Goal: Transaction & Acquisition: Obtain resource

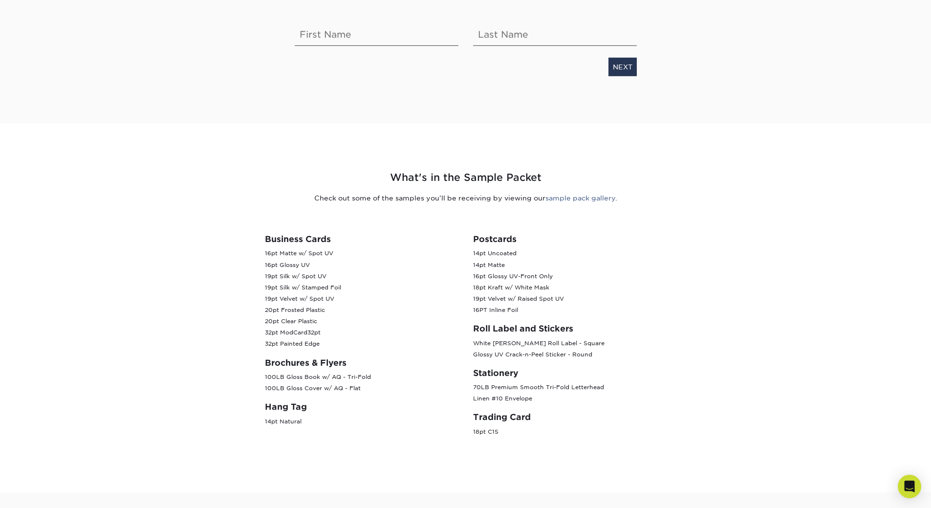
scroll to position [244, 0]
drag, startPoint x: 263, startPoint y: 238, endPoint x: 538, endPoint y: 429, distance: 335.4
click at [538, 429] on div "Business Cards 16pt Matte w/ Spot UV 16pt Glossy UV 19pt Silk w/ Spot UV 19pt S…" at bounding box center [466, 327] width 440 height 235
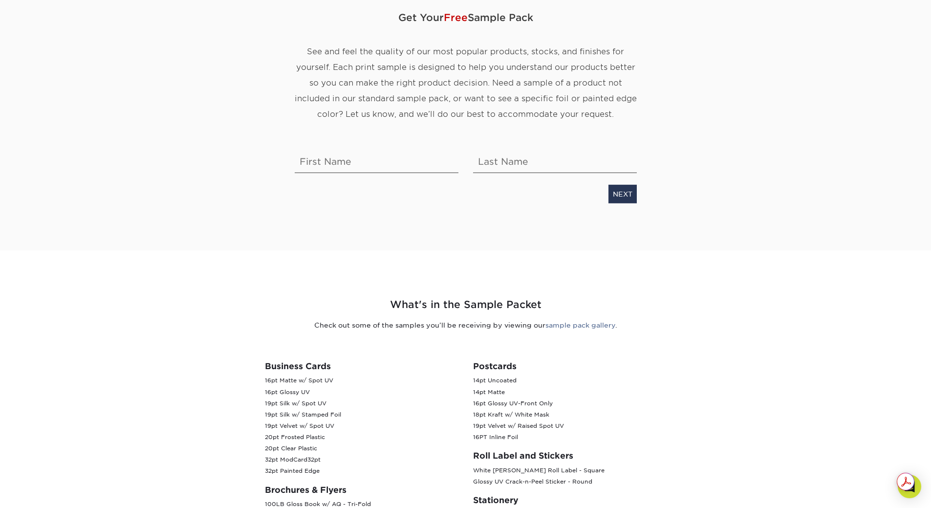
scroll to position [0, 0]
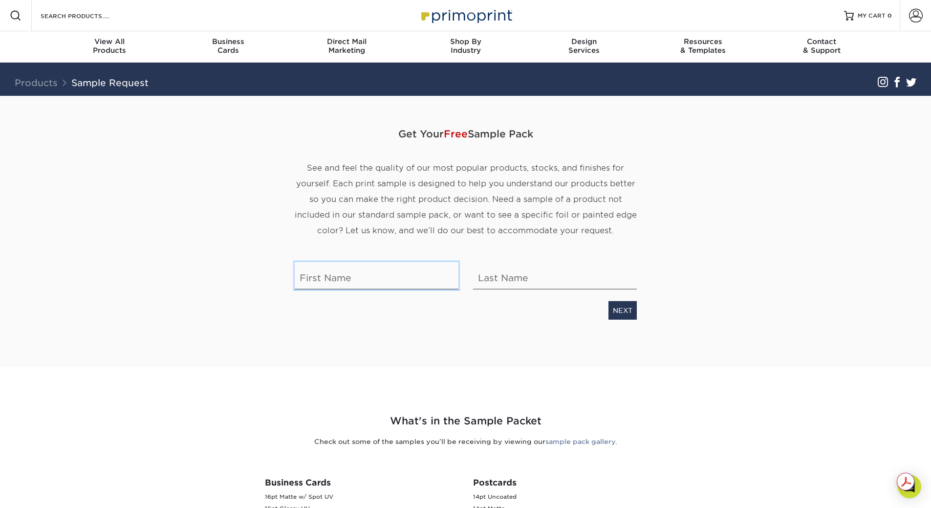
click at [306, 280] on input "text" at bounding box center [377, 275] width 164 height 27
type input "[PERSON_NAME]"
click at [629, 312] on link "NEXT" at bounding box center [623, 310] width 28 height 19
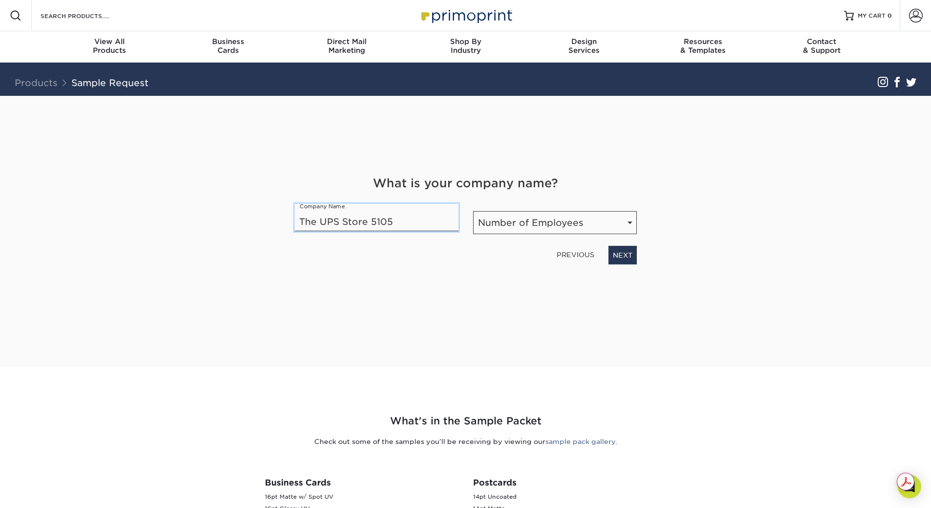
type input "The UPS Store 5105"
click at [534, 228] on select "Number of Employees Self-employed 1-10 employees 11-50 employees 51-200 employe…" at bounding box center [555, 222] width 164 height 23
select select "1-10"
click at [473, 211] on select "Number of Employees Self-employed 1-10 employees 11-50 employees 51-200 employe…" at bounding box center [555, 222] width 164 height 23
click at [621, 250] on link "NEXT" at bounding box center [623, 255] width 28 height 19
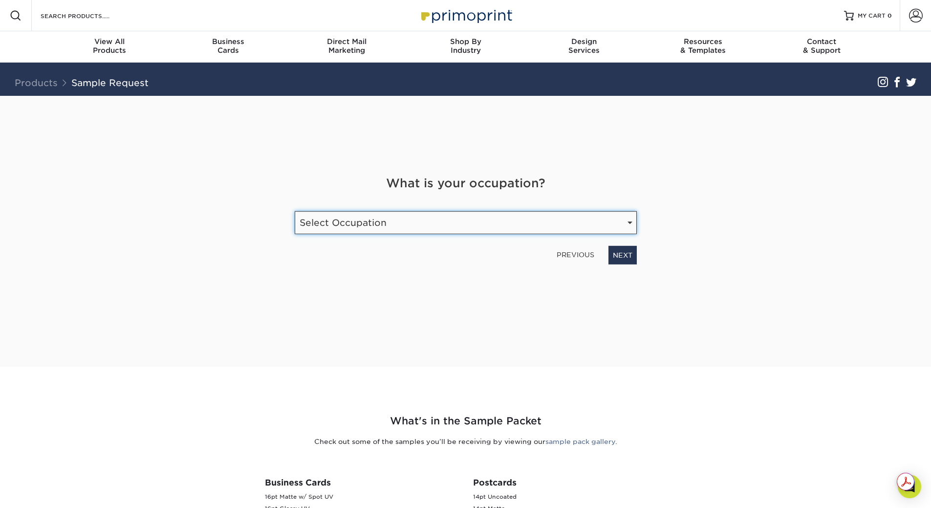
click at [386, 218] on select "Select Occupation Agency Automotive Blogger Cleaning Services Construction Educ…" at bounding box center [466, 222] width 342 height 23
select select "Retail"
click at [295, 211] on select "Select Occupation Agency Automotive Blogger Cleaning Services Construction Educ…" at bounding box center [466, 222] width 342 height 23
click at [626, 249] on link "NEXT" at bounding box center [623, 255] width 28 height 19
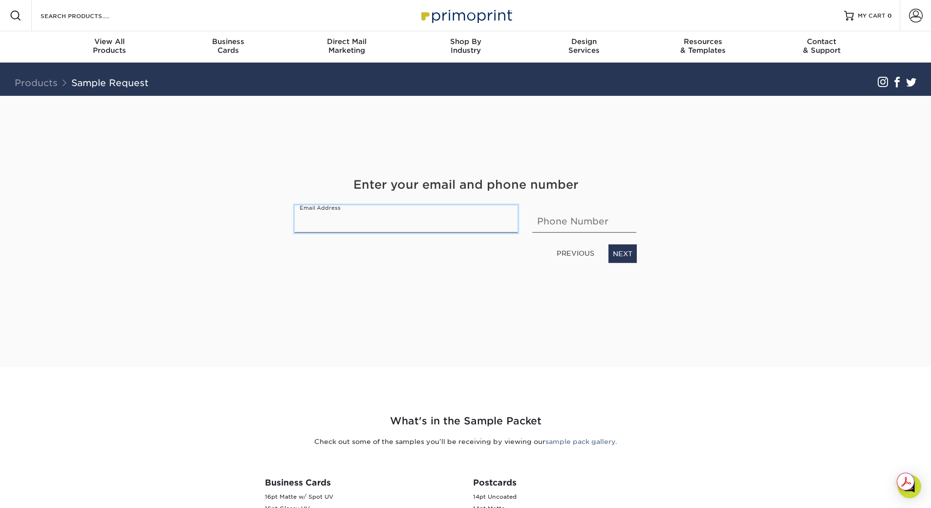
click at [382, 220] on input "email" at bounding box center [406, 218] width 223 height 27
click at [382, 221] on input "email" at bounding box center [406, 218] width 223 height 27
type input "[EMAIL_ADDRESS][DOMAIN_NAME]"
type input "2037724445"
click at [554, 352] on div "Get Your Free Sample Pack See and feel the quality of our most popular products…" at bounding box center [466, 231] width 572 height 271
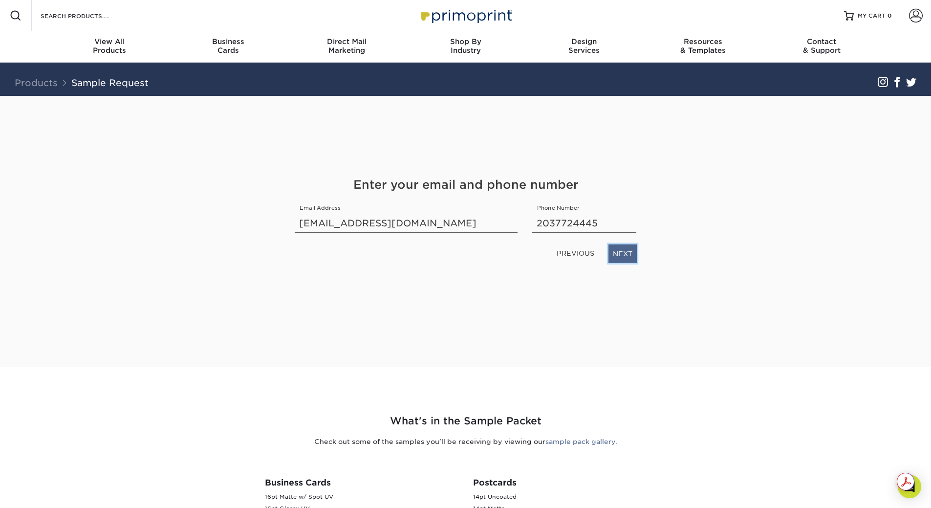
click at [632, 254] on link "NEXT" at bounding box center [623, 253] width 28 height 19
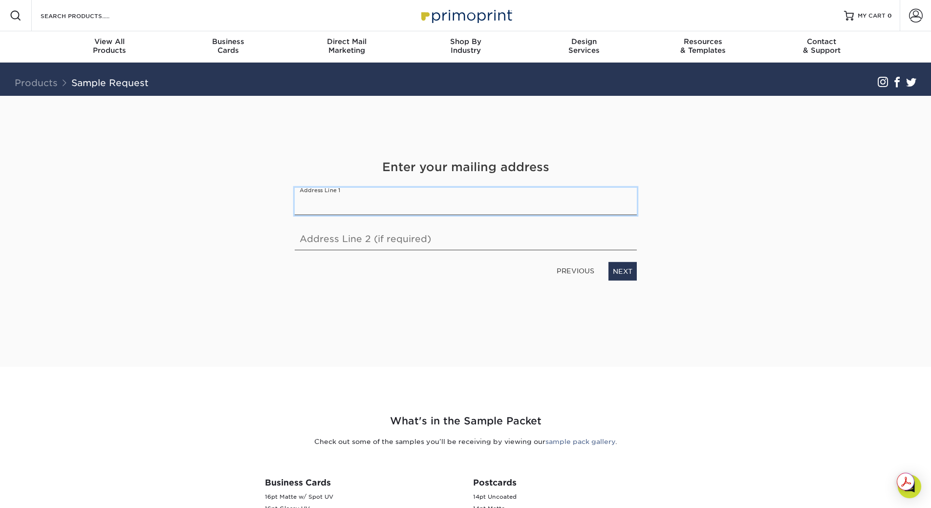
click at [369, 212] on input "text" at bounding box center [466, 201] width 342 height 27
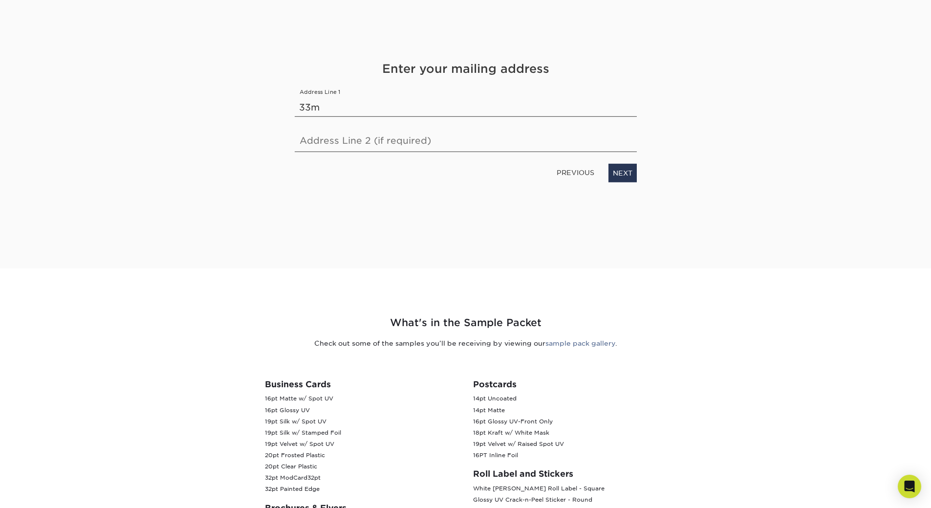
scroll to position [74, 0]
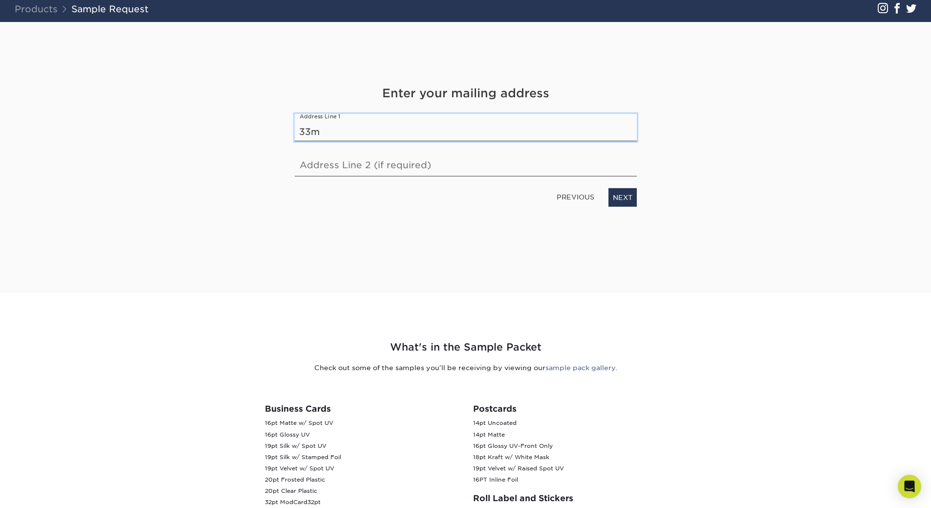
click at [363, 130] on input "33m" at bounding box center [466, 127] width 342 height 27
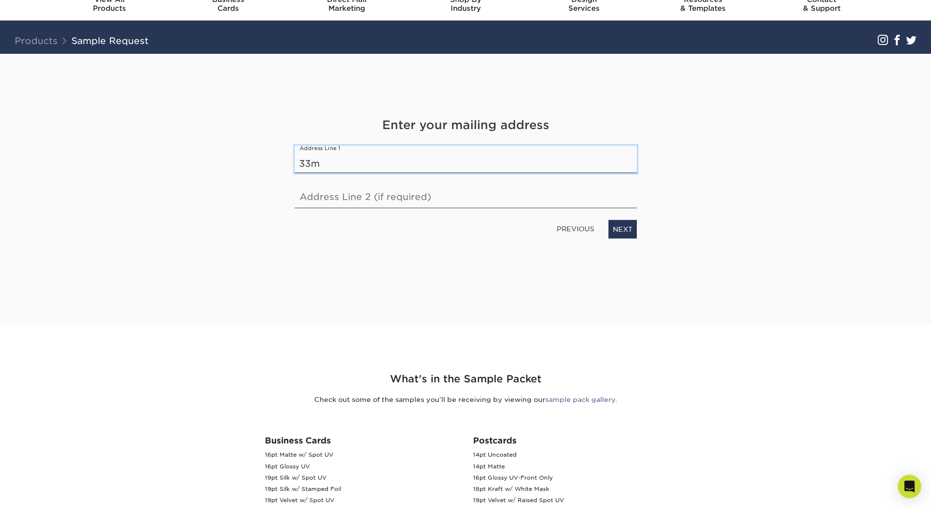
scroll to position [25, 0]
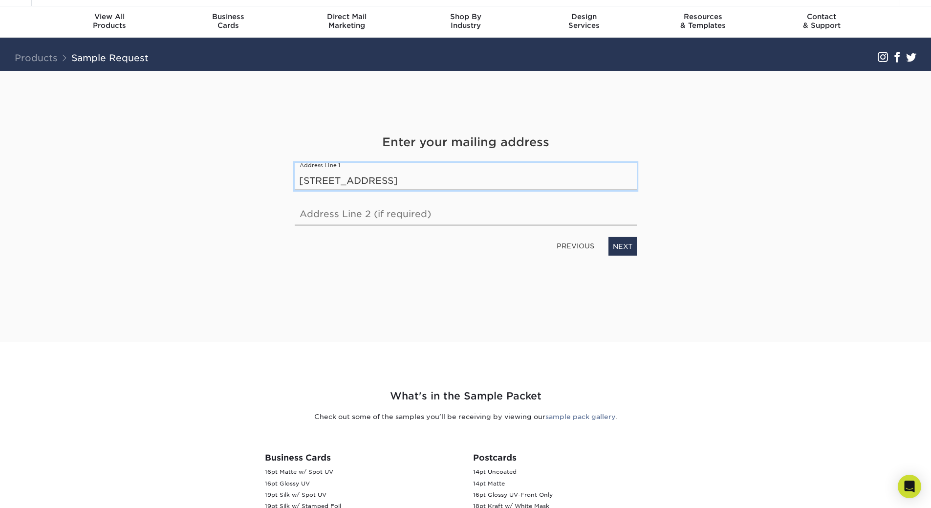
type input "[STREET_ADDRESS]"
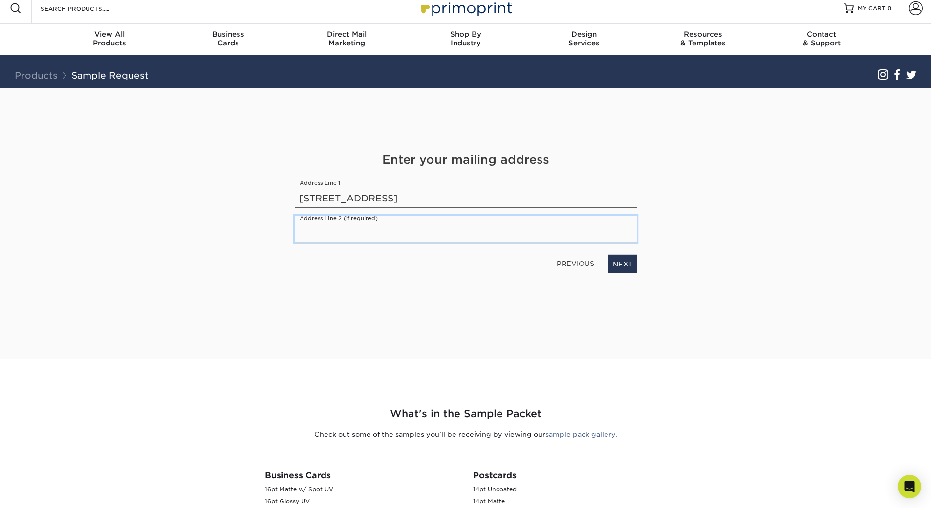
scroll to position [0, 0]
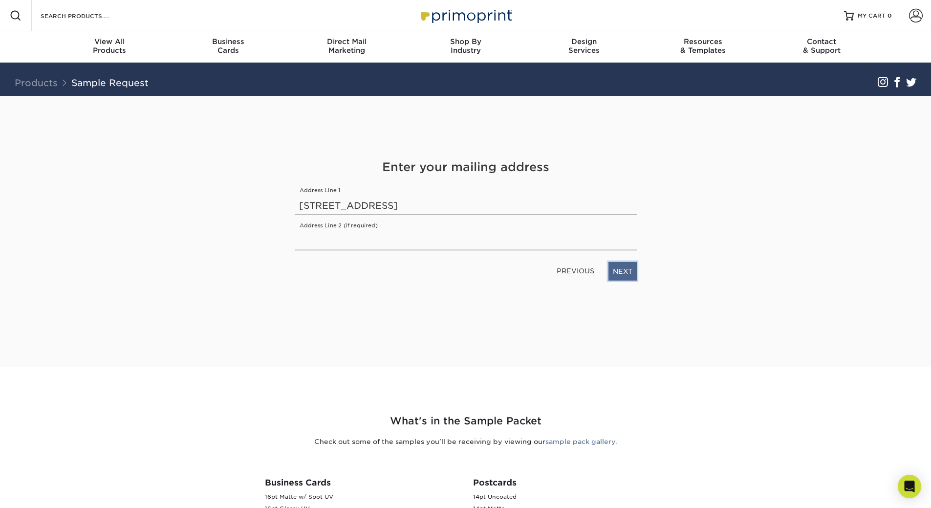
click at [624, 271] on link "NEXT" at bounding box center [623, 271] width 28 height 19
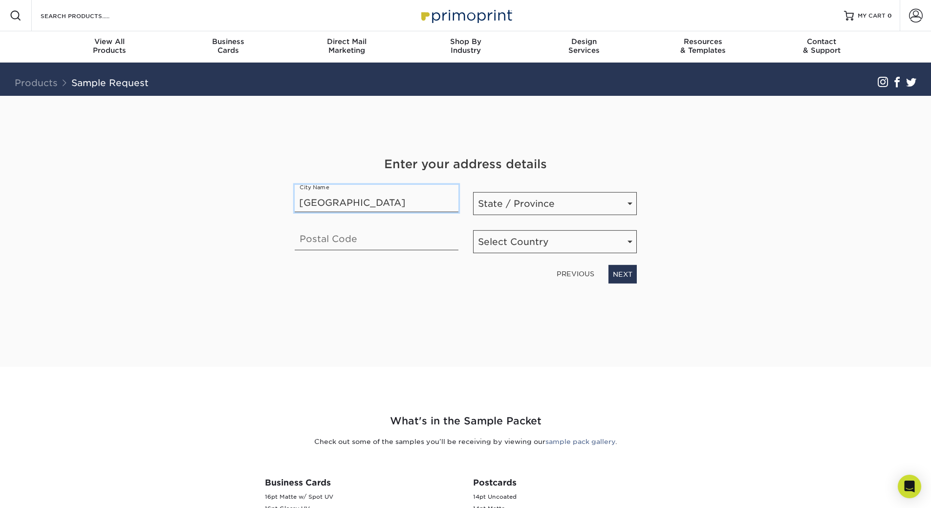
type input "[GEOGRAPHIC_DATA]"
select select "CT"
type input "06511"
click at [526, 237] on select "Select Country [GEOGRAPHIC_DATA] [GEOGRAPHIC_DATA]" at bounding box center [555, 241] width 164 height 23
select select "US"
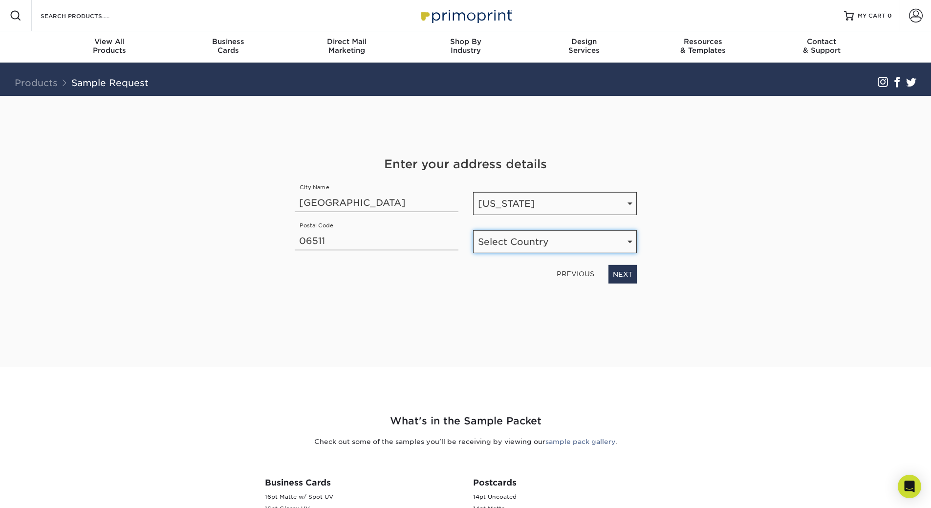
click at [473, 230] on select "Select Country [GEOGRAPHIC_DATA] [GEOGRAPHIC_DATA]" at bounding box center [555, 241] width 164 height 23
click at [626, 273] on link "NEXT" at bounding box center [623, 274] width 28 height 19
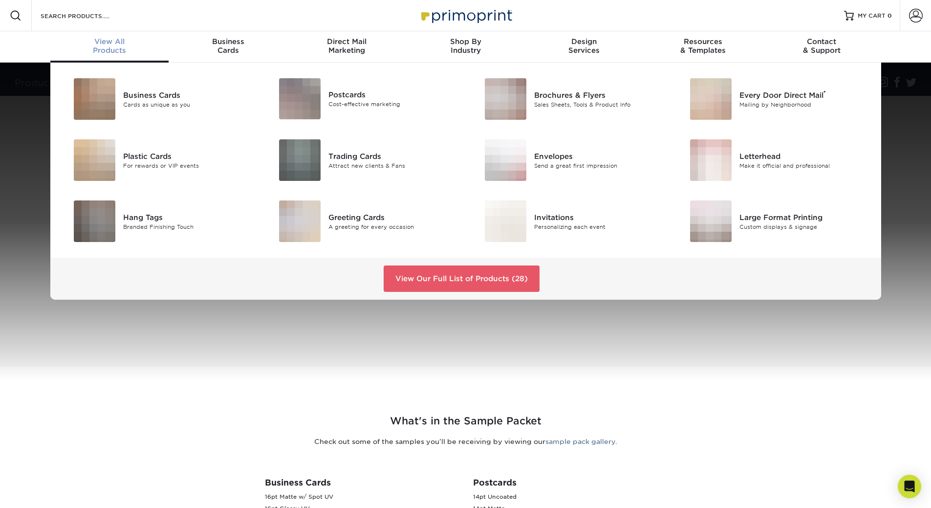
click at [124, 54] on div "View All Products" at bounding box center [109, 46] width 119 height 18
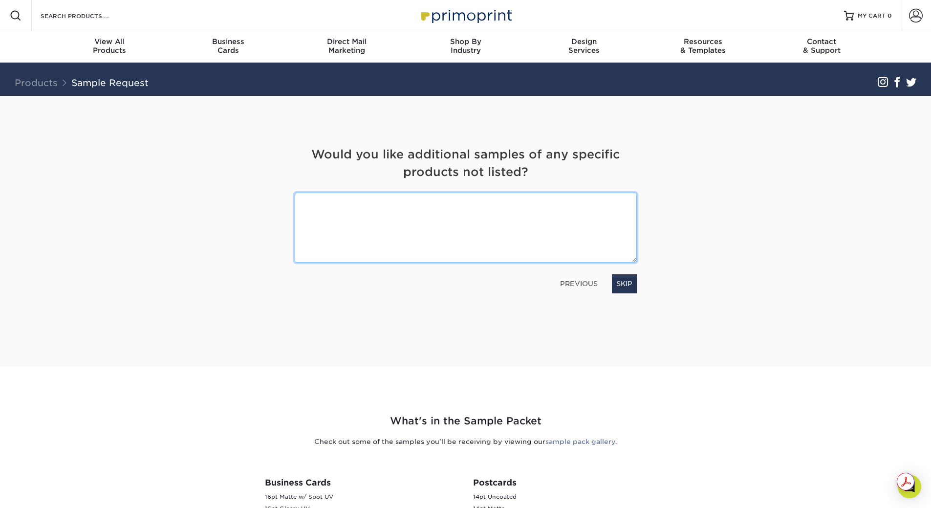
click at [369, 252] on textarea at bounding box center [466, 228] width 342 height 70
type textarea "Plastic Cards"
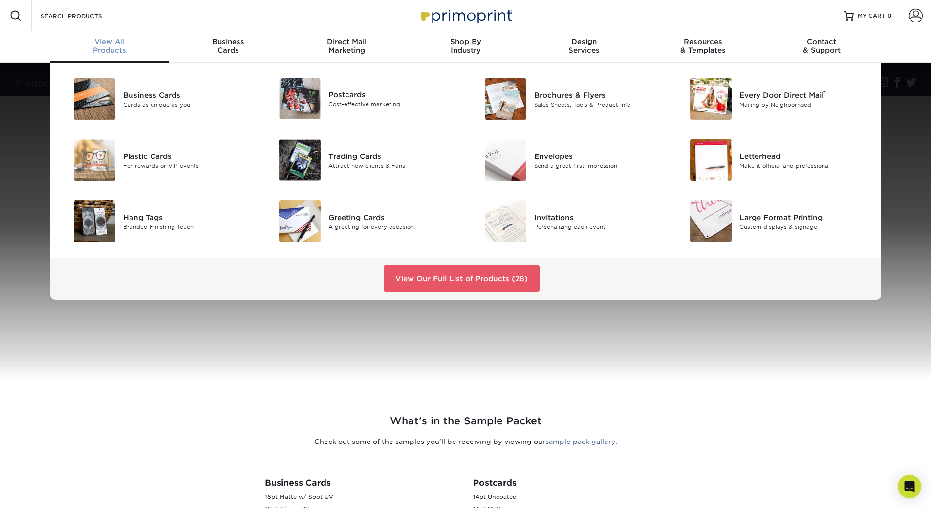
scroll to position [49, 0]
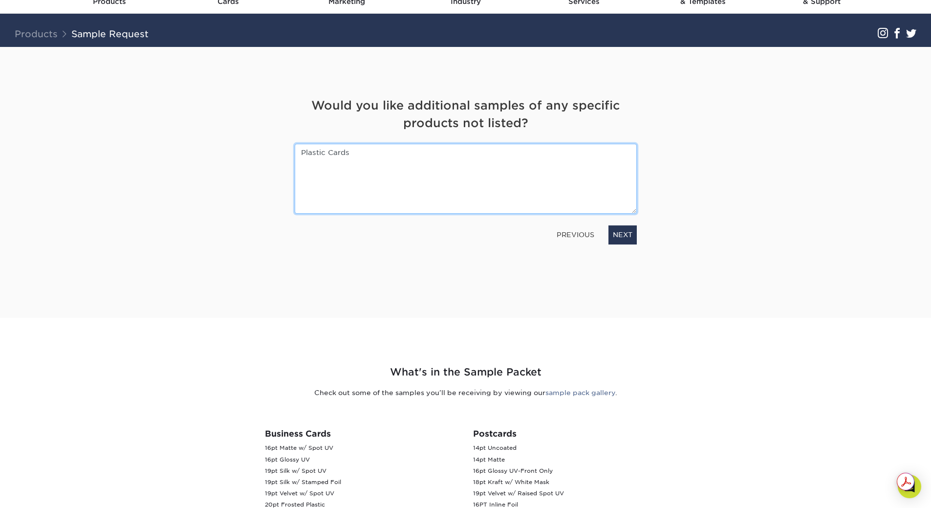
drag, startPoint x: 364, startPoint y: 158, endPoint x: 211, endPoint y: 175, distance: 154.0
click at [211, 175] on div "Get Your Free Sample Pack See and feel the quality of our most popular products…" at bounding box center [466, 182] width 572 height 271
type textarea "All products you sell."
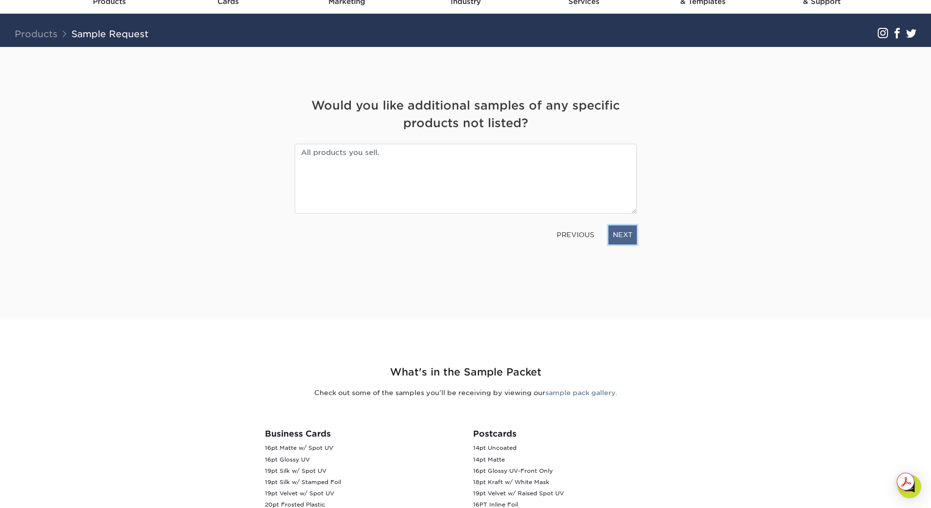
click at [634, 237] on link "NEXT" at bounding box center [623, 234] width 28 height 19
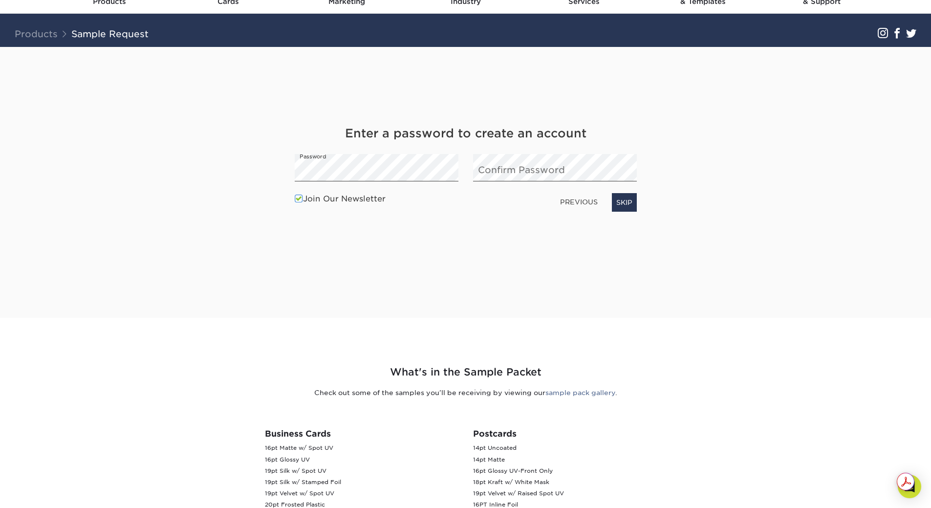
click at [303, 200] on label "Join Our Newsletter" at bounding box center [340, 199] width 91 height 12
click at [0, 0] on input "Join Our Newsletter" at bounding box center [0, 0] width 0 height 0
click at [629, 199] on link "NEXT" at bounding box center [623, 202] width 28 height 19
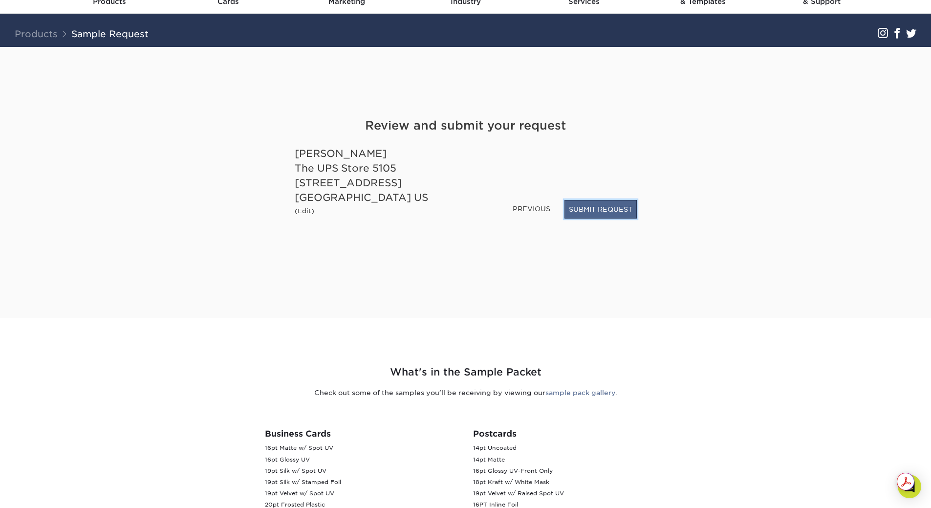
click at [619, 205] on button "SUBMIT REQUEST" at bounding box center [601, 209] width 72 height 19
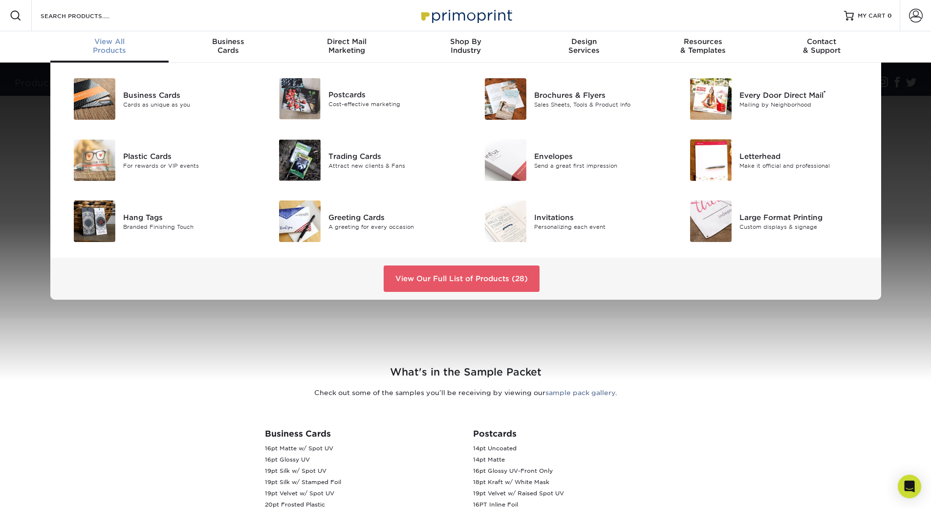
click at [7, 121] on div "Business Cards Cards as unique as you Postcards Cost-effective marketing ®" at bounding box center [465, 181] width 931 height 237
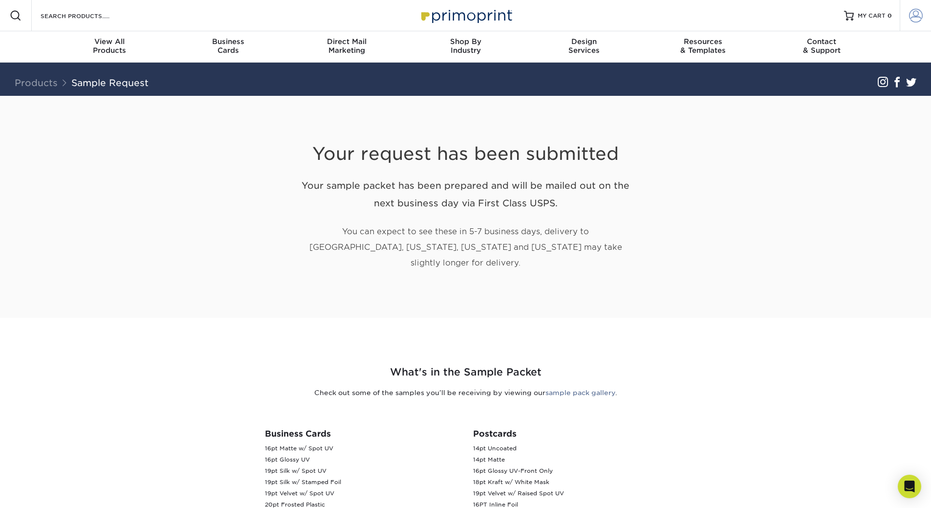
click at [913, 15] on span at bounding box center [916, 16] width 14 height 14
